Goal: Transaction & Acquisition: Purchase product/service

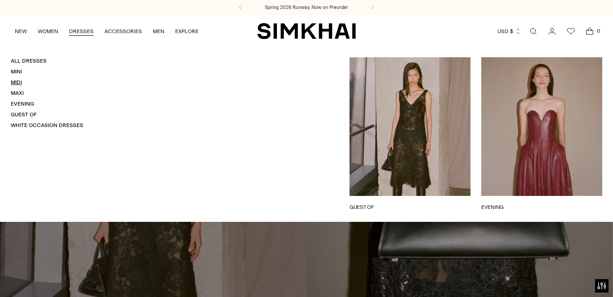
click at [17, 82] on link "Midi" at bounding box center [16, 82] width 11 height 6
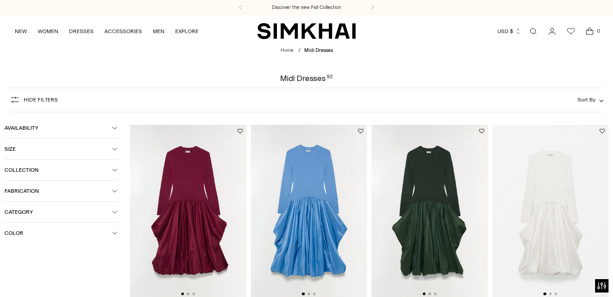
click at [32, 232] on span "Color" at bounding box center [58, 233] width 108 height 6
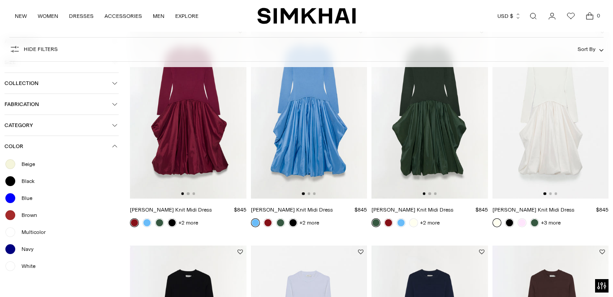
click at [36, 162] on div "Beige" at bounding box center [61, 165] width 114 height 12
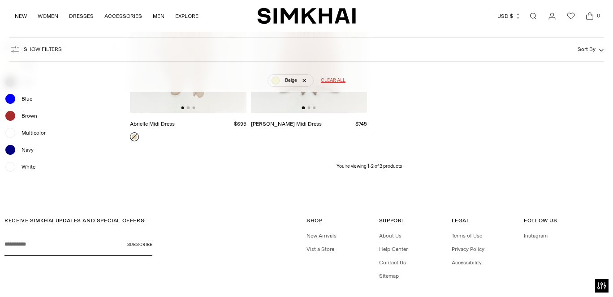
scroll to position [264, 0]
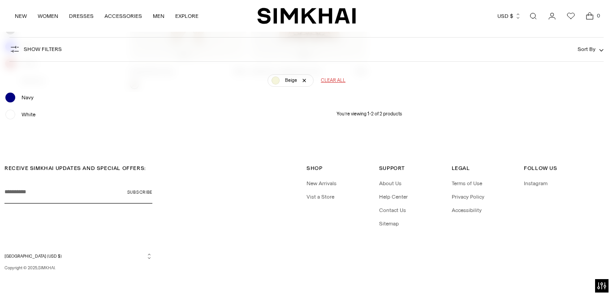
click at [25, 114] on span "White" at bounding box center [25, 115] width 19 height 8
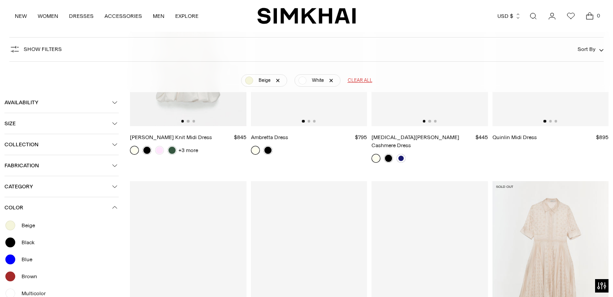
scroll to position [197, 0]
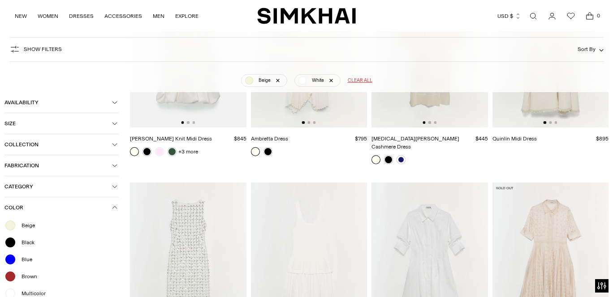
click at [114, 207] on icon "button" at bounding box center [114, 207] width 5 height 5
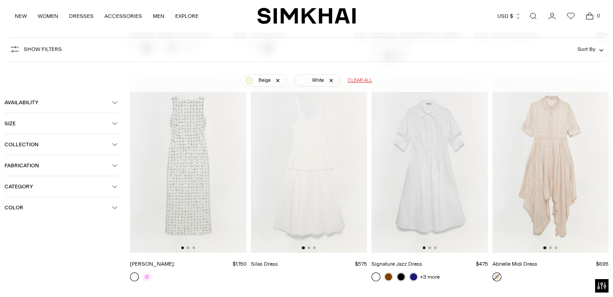
scroll to position [309, 0]
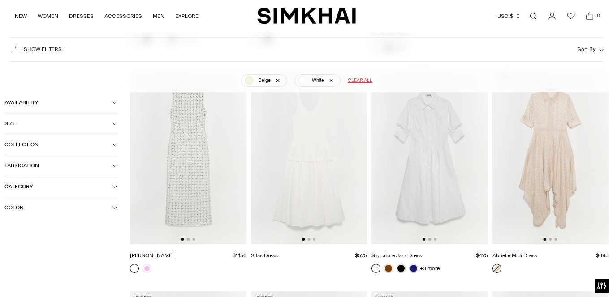
click at [115, 206] on icon "button" at bounding box center [114, 207] width 5 height 5
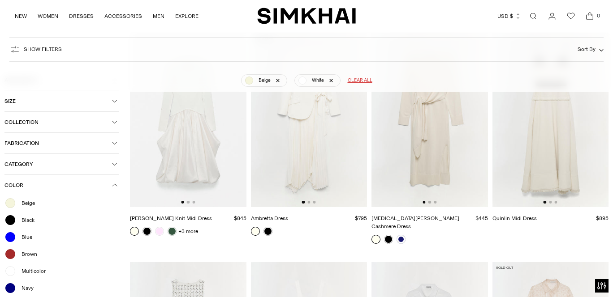
scroll to position [116, 0]
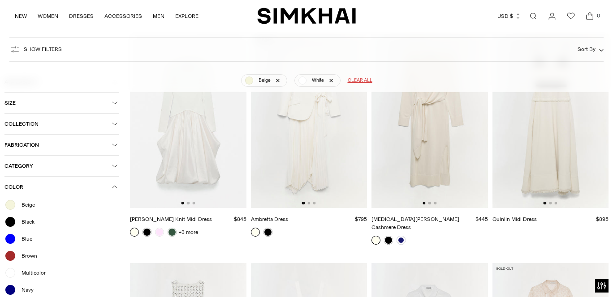
click at [311, 133] on img at bounding box center [309, 121] width 116 height 174
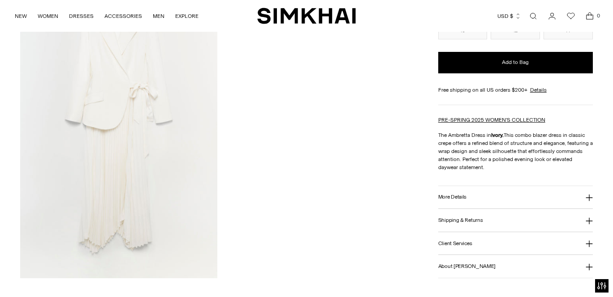
scroll to position [1008, 0]
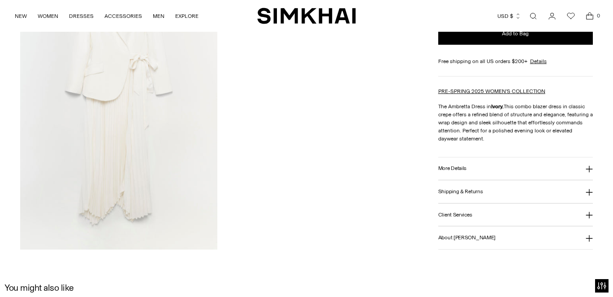
click at [449, 167] on h3 "More Details" at bounding box center [452, 169] width 28 height 6
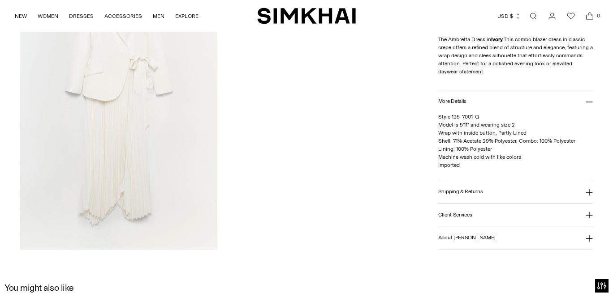
click at [451, 194] on h3 "Shipping & Returns" at bounding box center [460, 192] width 45 height 6
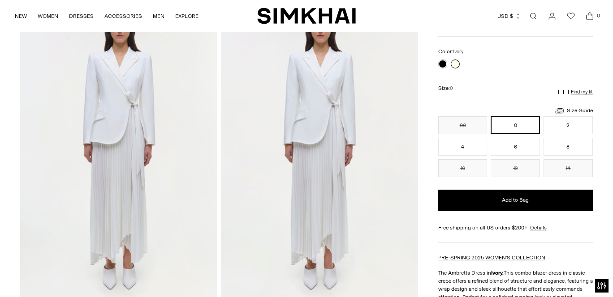
scroll to position [581, 0]
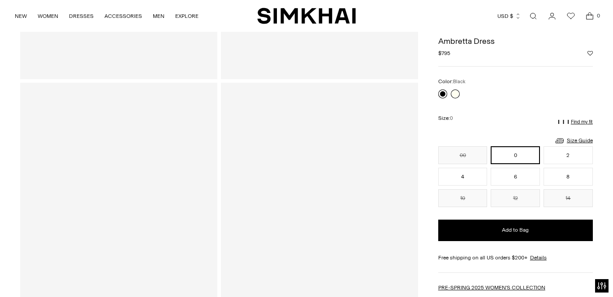
click at [443, 93] on link at bounding box center [442, 94] width 9 height 9
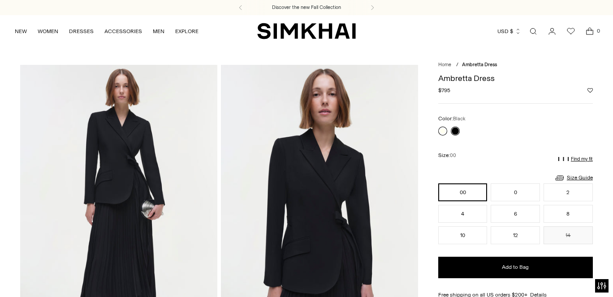
click at [445, 129] on link at bounding box center [442, 131] width 9 height 9
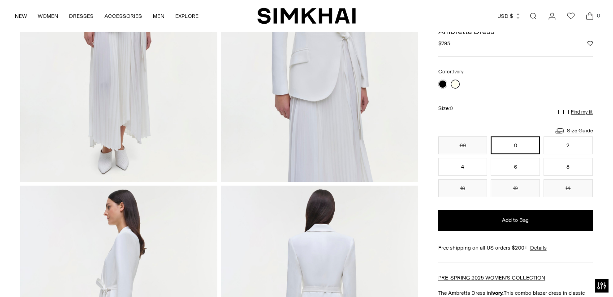
scroll to position [17, 0]
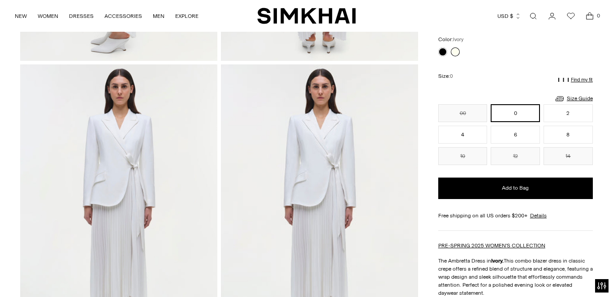
scroll to position [804, 0]
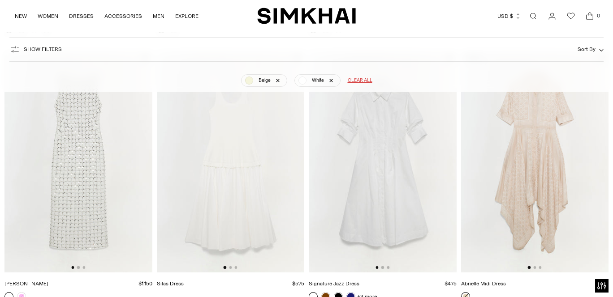
scroll to position [366, 0]
click at [528, 142] on img at bounding box center [535, 162] width 148 height 221
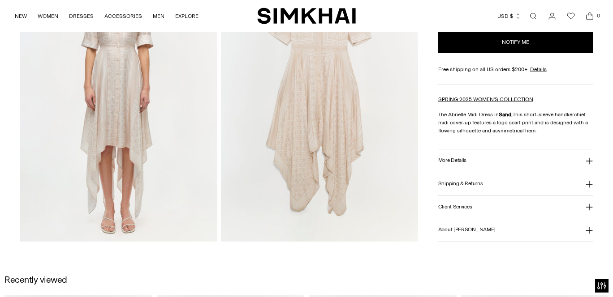
scroll to position [715, 0]
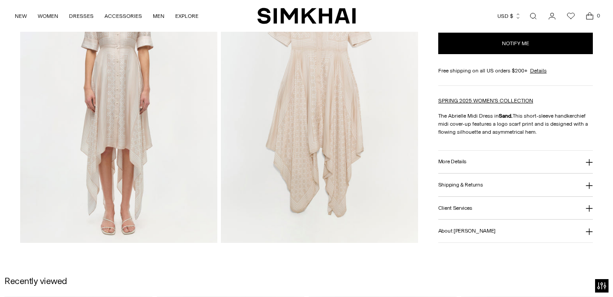
click at [458, 165] on h3 "More Details" at bounding box center [452, 162] width 28 height 6
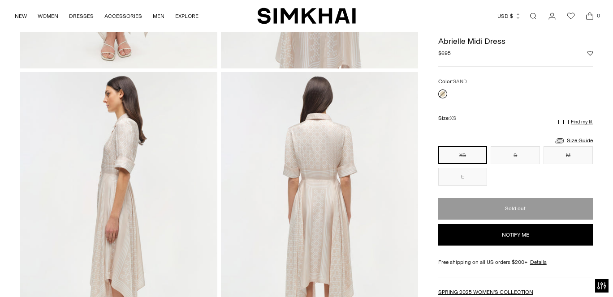
scroll to position [292, 0]
click at [119, 137] on img at bounding box center [118, 221] width 197 height 296
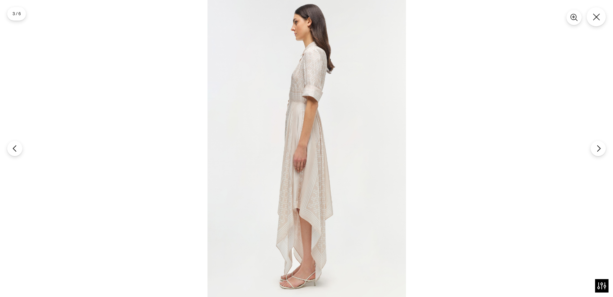
click at [305, 93] on img at bounding box center [306, 148] width 198 height 297
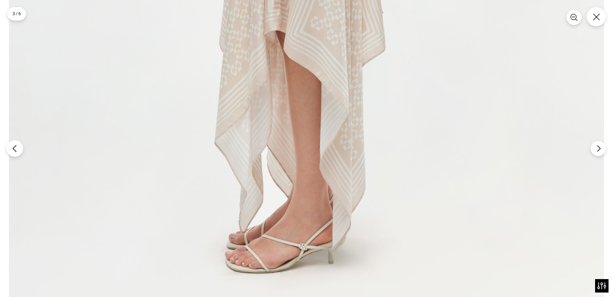
click at [11, 148] on icon "Previous" at bounding box center [15, 149] width 8 height 8
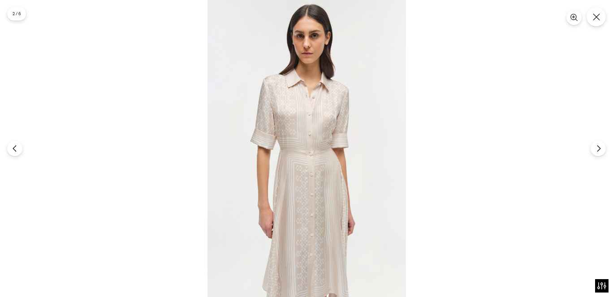
click at [297, 144] on img at bounding box center [306, 148] width 198 height 297
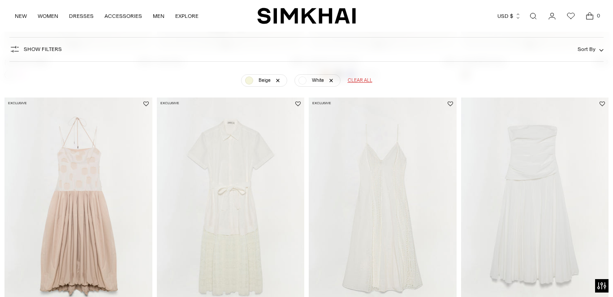
click at [243, 140] on img at bounding box center [231, 208] width 148 height 221
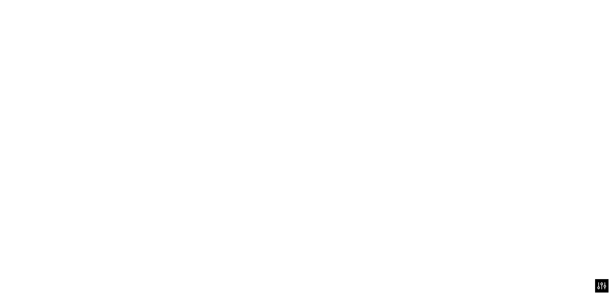
scroll to position [589, 0]
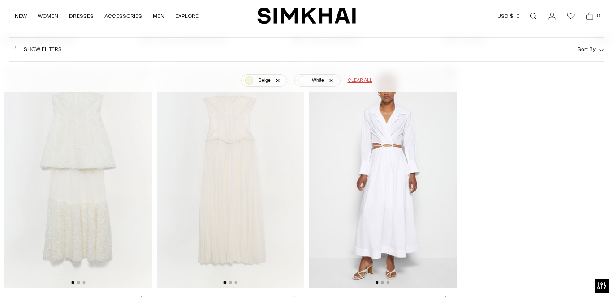
scroll to position [879, 0]
